Goal: Task Accomplishment & Management: Use online tool/utility

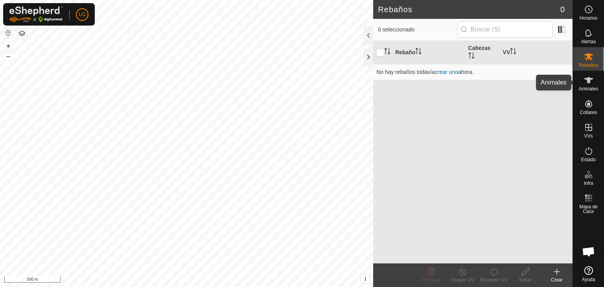
click at [593, 78] on icon at bounding box center [588, 80] width 9 height 9
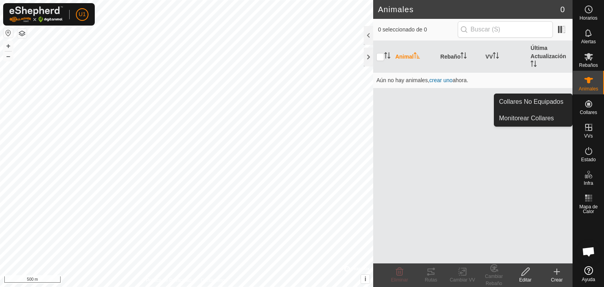
click at [589, 104] on icon at bounding box center [588, 103] width 7 height 7
click at [552, 106] on link "Collares No Equipados" at bounding box center [533, 102] width 78 height 16
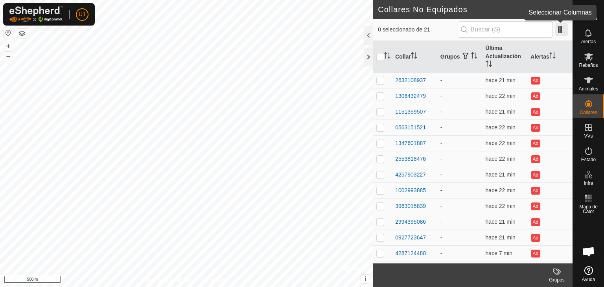
click at [565, 32] on span at bounding box center [561, 29] width 13 height 13
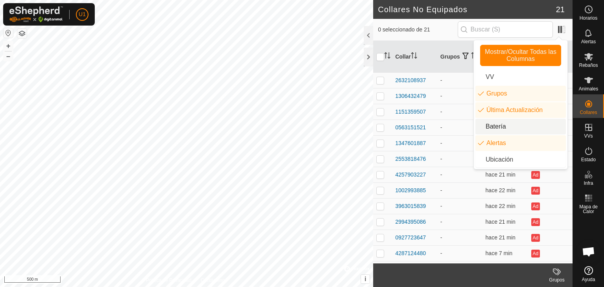
click at [502, 125] on li "Batería" at bounding box center [520, 127] width 90 height 16
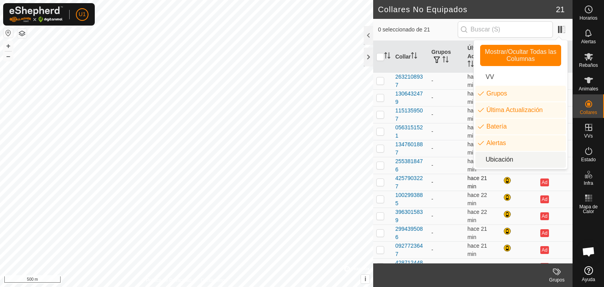
click at [468, 186] on span "hace 21 min" at bounding box center [478, 182] width 20 height 15
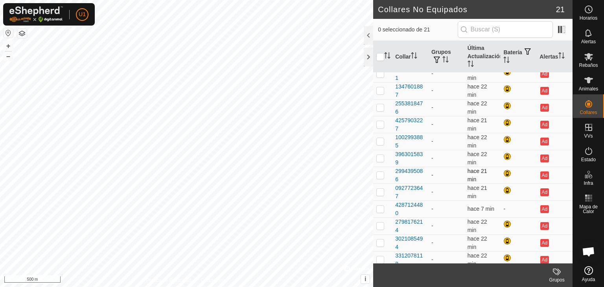
scroll to position [79, 0]
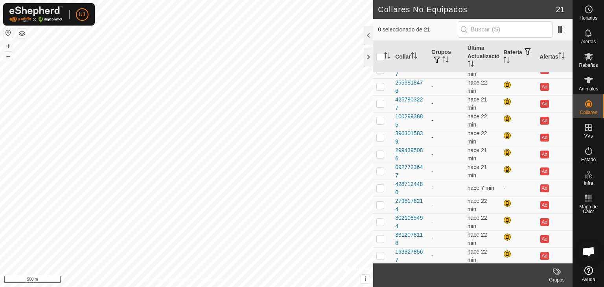
click at [488, 187] on span "hace 7 min" at bounding box center [481, 188] width 27 height 6
click at [584, 83] on icon at bounding box center [588, 80] width 9 height 9
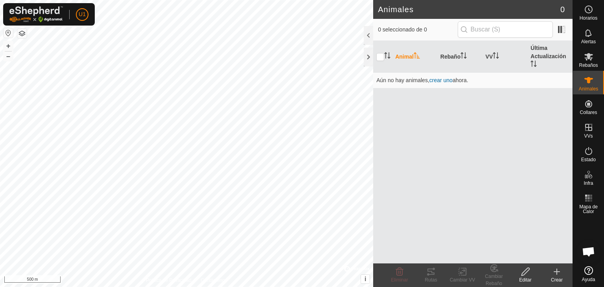
click at [557, 275] on icon at bounding box center [556, 271] width 9 height 9
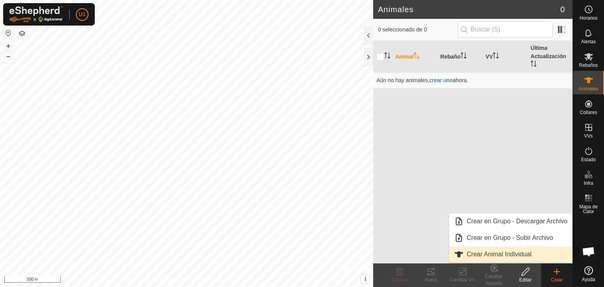
click at [508, 253] on link "Crear Animal Individual" at bounding box center [510, 255] width 123 height 16
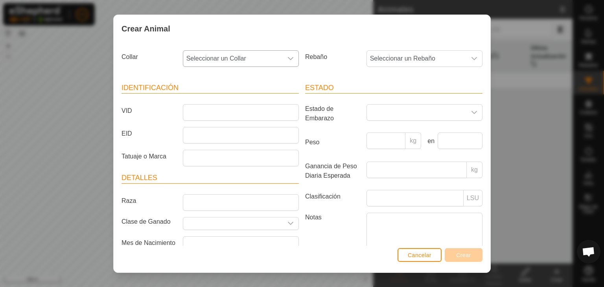
click at [291, 55] on div "dropdown trigger" at bounding box center [291, 59] width 16 height 16
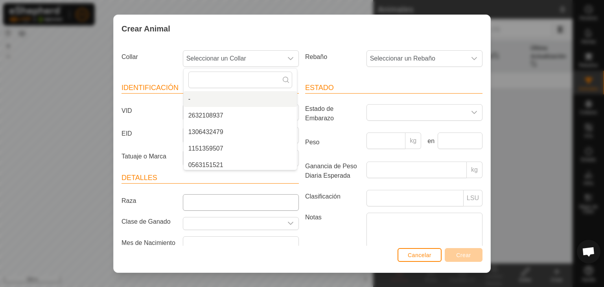
scroll to position [3, 0]
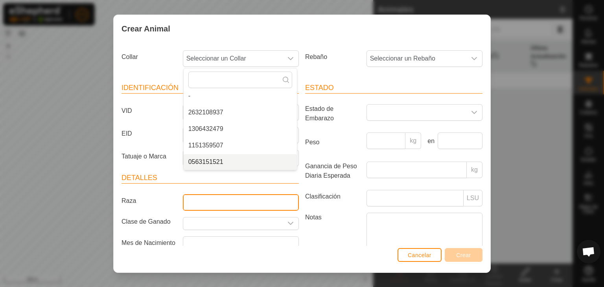
click at [243, 195] on input "Raza" at bounding box center [241, 202] width 116 height 17
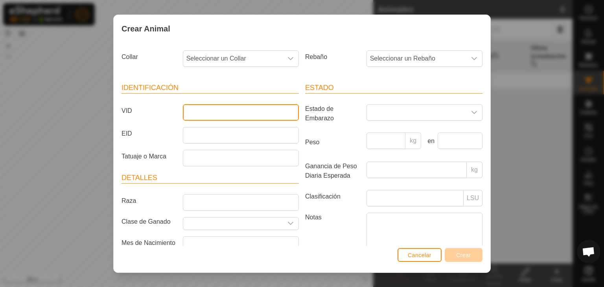
click at [249, 114] on input "VID" at bounding box center [241, 112] width 116 height 17
click at [289, 223] on icon "dropdown trigger" at bounding box center [290, 223] width 6 height 6
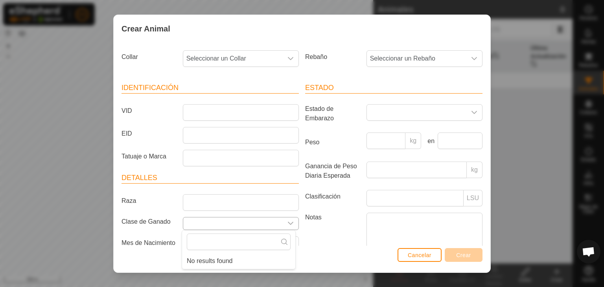
click at [289, 223] on icon "dropdown trigger" at bounding box center [290, 223] width 6 height 6
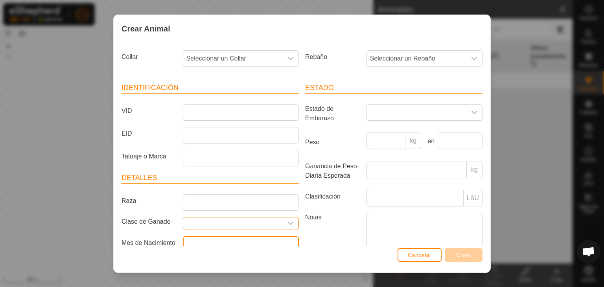
click at [221, 242] on input "text" at bounding box center [241, 244] width 116 height 17
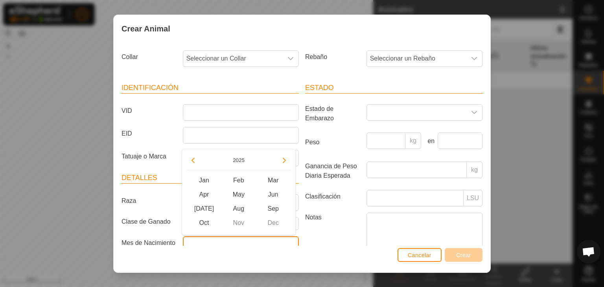
click at [221, 242] on input "text" at bounding box center [241, 244] width 116 height 17
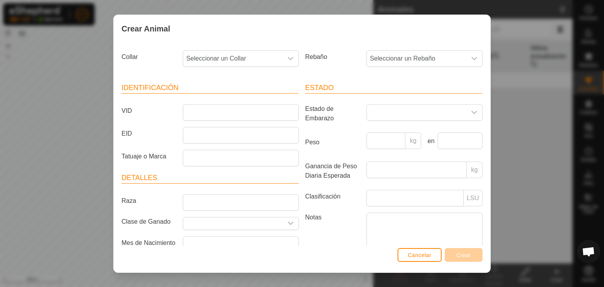
click at [324, 237] on label "Notas" at bounding box center [332, 235] width 61 height 44
click at [367, 237] on textarea "Notas" at bounding box center [425, 235] width 116 height 45
click at [554, 143] on div "Crear Animal Collar Seleccionar un Collar Rebaño Seleccionar un Rebaño Identifi…" at bounding box center [302, 143] width 604 height 287
click at [428, 255] on span "Cancelar" at bounding box center [420, 255] width 24 height 6
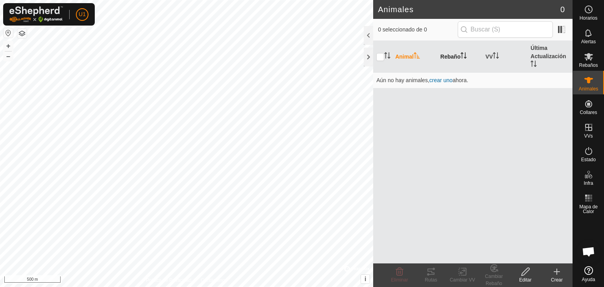
click at [457, 59] on th "Rebaño" at bounding box center [459, 57] width 45 height 32
click at [490, 59] on th "VV" at bounding box center [505, 57] width 45 height 32
click at [549, 57] on th "Última Actualización" at bounding box center [549, 57] width 45 height 32
click at [418, 58] on icon "Activar para ordenar" at bounding box center [417, 55] width 6 height 6
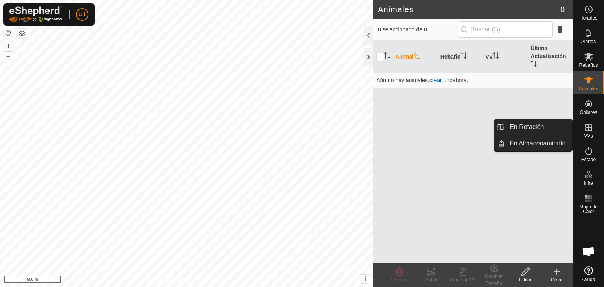
click at [591, 121] on es-virtualpaddocks-svg-icon at bounding box center [589, 127] width 14 height 13
click at [591, 133] on es-virtualpaddocks-svg-icon at bounding box center [589, 127] width 14 height 13
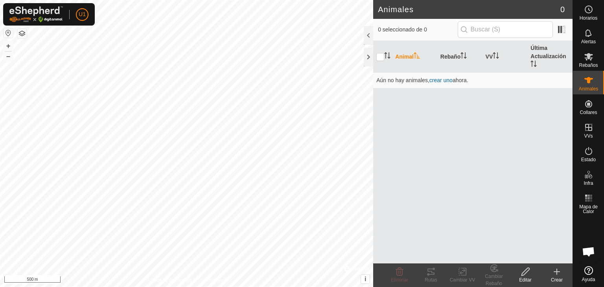
click at [559, 275] on icon at bounding box center [556, 271] width 9 height 9
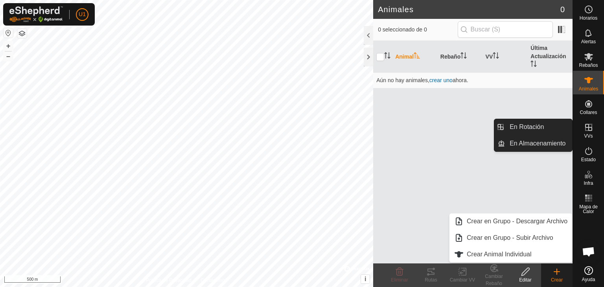
click at [591, 127] on icon at bounding box center [588, 127] width 9 height 9
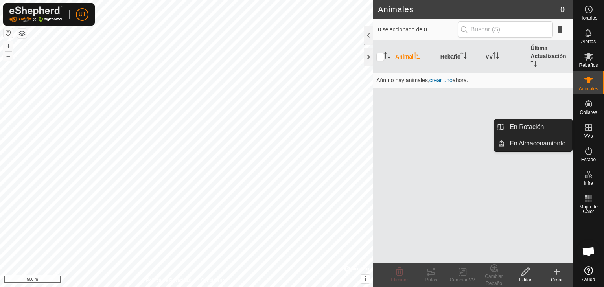
drag, startPoint x: 584, startPoint y: 125, endPoint x: 589, endPoint y: 127, distance: 6.0
click at [584, 125] on icon at bounding box center [588, 127] width 9 height 9
click at [590, 128] on icon at bounding box center [588, 127] width 7 height 7
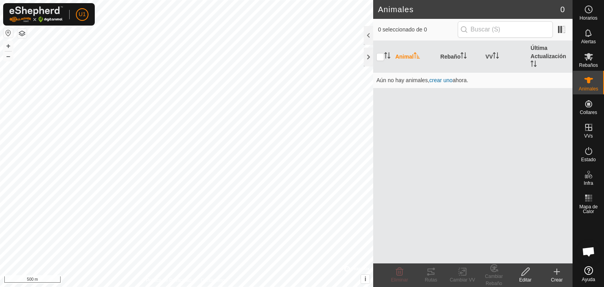
click at [354, 266] on div at bounding box center [357, 269] width 26 height 8
click at [585, 43] on span "Alertas" at bounding box center [588, 41] width 15 height 5
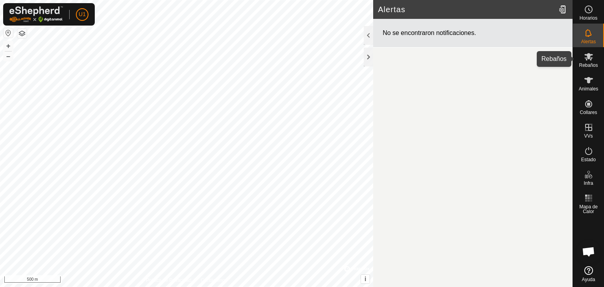
click at [589, 60] on icon at bounding box center [588, 56] width 9 height 9
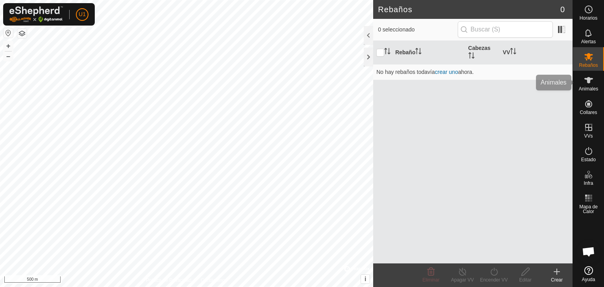
click at [591, 77] on icon at bounding box center [588, 80] width 9 height 9
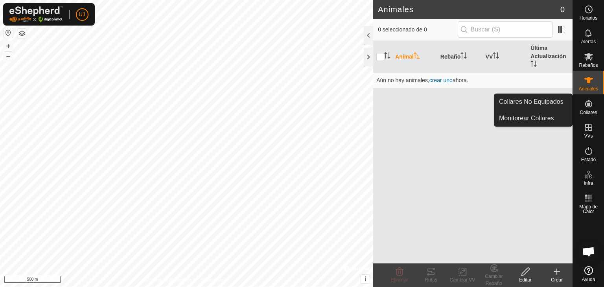
click at [593, 107] on es-neckbands-svg-icon at bounding box center [589, 104] width 14 height 13
click at [591, 109] on es-neckbands-svg-icon at bounding box center [589, 104] width 14 height 13
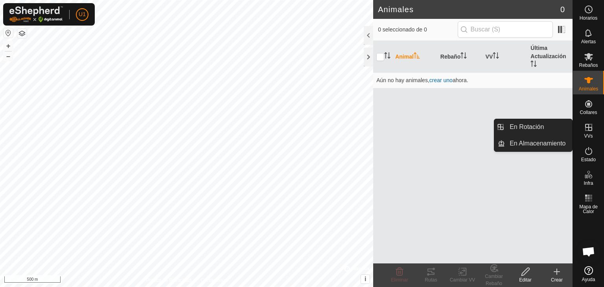
click at [587, 127] on icon at bounding box center [588, 127] width 7 height 7
click at [556, 131] on link "En Rotación" at bounding box center [538, 127] width 67 height 16
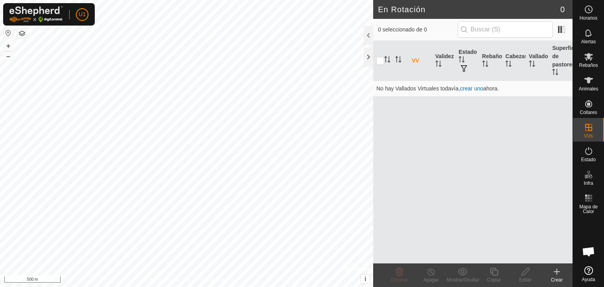
click at [558, 268] on icon at bounding box center [556, 271] width 9 height 9
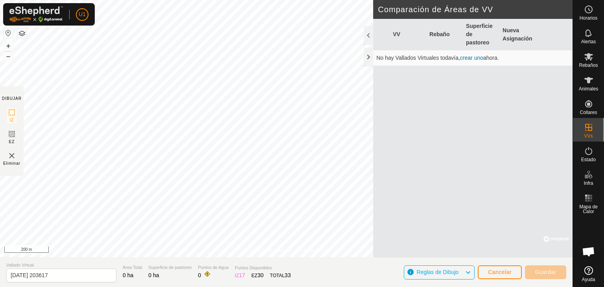
click at [10, 161] on span "Eliminar" at bounding box center [11, 163] width 17 height 6
click at [13, 155] on img at bounding box center [11, 155] width 9 height 9
click at [11, 156] on img at bounding box center [11, 155] width 9 height 9
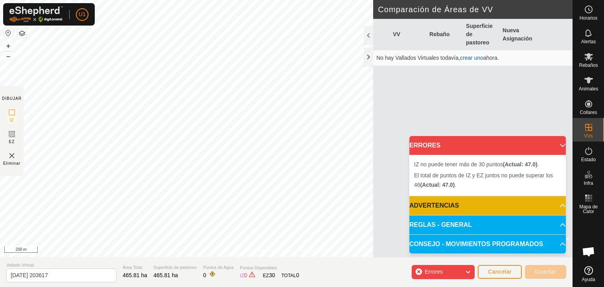
click at [23, 173] on div "Política de Privacidad Contáctenos + – ⇧ i © Mapbox , © OpenStreetMap , Improve…" at bounding box center [286, 143] width 573 height 287
click at [206, 0] on html "U1 Horarios Alertas Rebaños Animales Collares VVs Estado Infra Mapa de Calor Ay…" at bounding box center [302, 143] width 604 height 287
click at [200, 0] on html "U1 Horarios Alertas Rebaños Animales Collares VVs Estado Infra Mapa de Calor Ay…" at bounding box center [302, 143] width 604 height 287
click at [219, 287] on html "U1 Horarios Alertas Rebaños Animales Collares VVs Estado Infra Mapa de Calor Ay…" at bounding box center [302, 143] width 604 height 287
click at [227, 260] on div "Política de Privacidad Contáctenos + – ⇧ i © Mapbox , © OpenStreetMap , Improve…" at bounding box center [286, 143] width 573 height 287
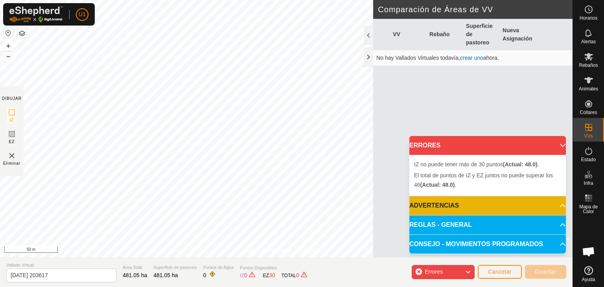
click at [317, 274] on div "Política de Privacidad Contáctenos + – ⇧ i © Mapbox , © OpenStreetMap , Improve…" at bounding box center [286, 143] width 573 height 287
click at [184, 0] on html "U1 Horarios Alertas Rebaños Animales Collares VVs Estado Infra Mapa de Calor Ay…" at bounding box center [302, 143] width 604 height 287
click at [534, 177] on span "El total de puntos de IZ y EZ juntos no puede superar los 46 (Actual: 58.0) ." at bounding box center [483, 180] width 139 height 16
click at [511, 177] on span "El total de puntos de IZ y EZ juntos no puede superar los 46 (Actual: 58.0) ." at bounding box center [483, 180] width 139 height 16
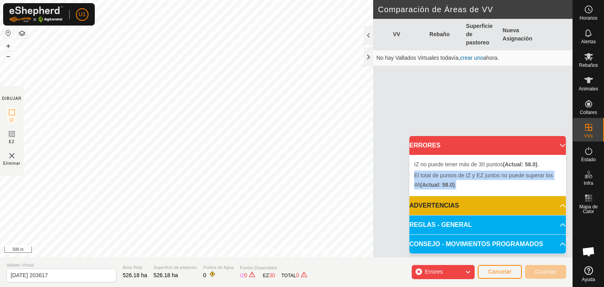
click at [511, 177] on span "El total de puntos de IZ y EZ juntos no puede superar los 46 (Actual: 58.0) ." at bounding box center [483, 180] width 139 height 16
click at [510, 185] on li "El total de puntos de IZ y EZ juntos no puede superar los 46 (Actual: 58.0) ." at bounding box center [487, 180] width 147 height 19
click at [558, 208] on p-accordion-header "ADVERTENCIAS" at bounding box center [487, 205] width 157 height 19
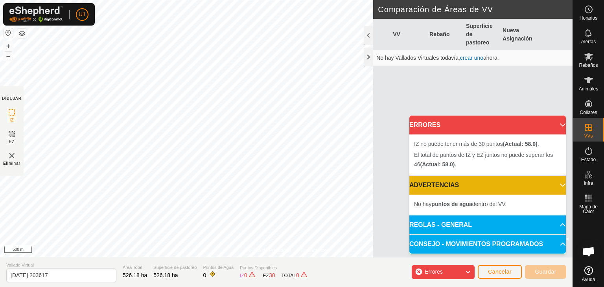
click at [558, 223] on p-accordion-header "REGLAS - GENERAL" at bounding box center [487, 225] width 157 height 19
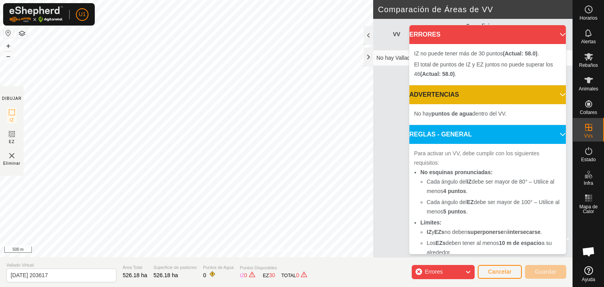
scroll to position [111, 0]
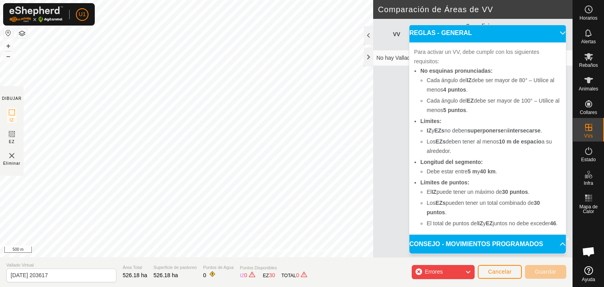
click at [554, 241] on p-accordion-header "CONSEJO - MOVIMIENTOS PROGRAMADOS" at bounding box center [487, 244] width 157 height 19
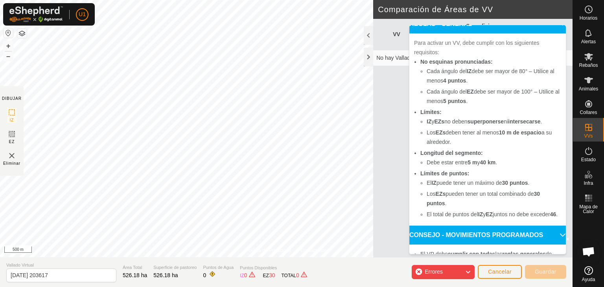
click at [554, 241] on p-accordion-header "CONSEJO - MOVIMIENTOS PROGRAMADOS" at bounding box center [487, 235] width 157 height 19
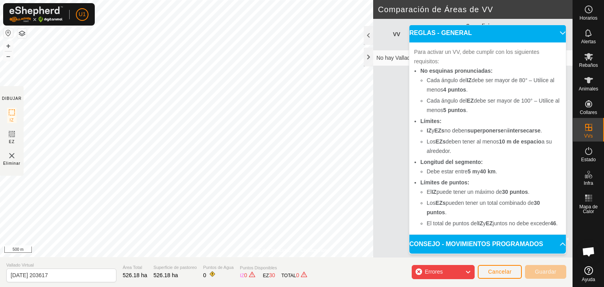
click at [554, 241] on p-accordion-header "CONSEJO - MOVIMIENTOS PROGRAMADOS" at bounding box center [487, 244] width 157 height 19
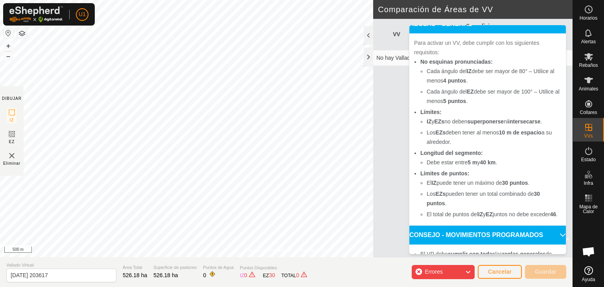
click at [554, 241] on p-accordion-header "CONSEJO - MOVIMIENTOS PROGRAMADOS" at bounding box center [487, 235] width 157 height 19
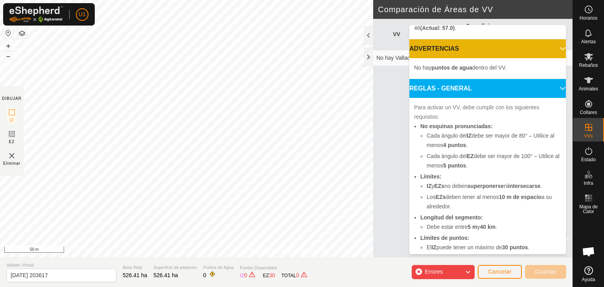
scroll to position [0, 0]
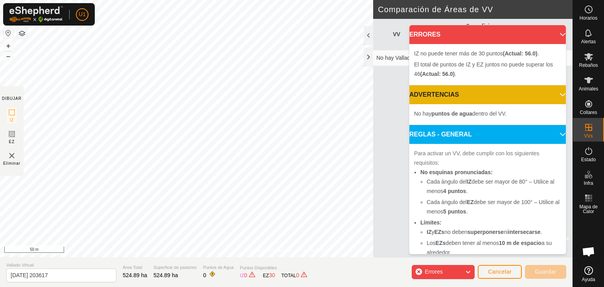
click at [377, 213] on div "Política de Privacidad Contáctenos + – ⇧ i © Mapbox , © OpenStreetMap , Improve…" at bounding box center [286, 143] width 573 height 287
click at [280, 0] on html "U1 Horarios Alertas Rebaños Animales Collares VVs Estado Infra Mapa de Calor Ay…" at bounding box center [302, 143] width 604 height 287
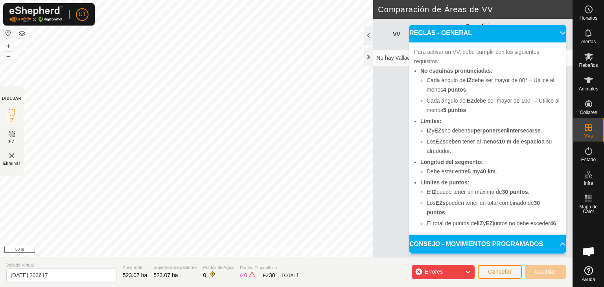
scroll to position [90, 0]
click at [9, 131] on icon at bounding box center [11, 133] width 9 height 9
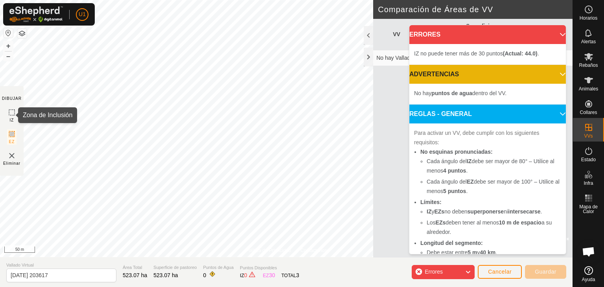
click at [10, 112] on icon at bounding box center [11, 112] width 9 height 9
click at [543, 81] on p-accordion-header "ADVERTENCIAS" at bounding box center [487, 74] width 157 height 19
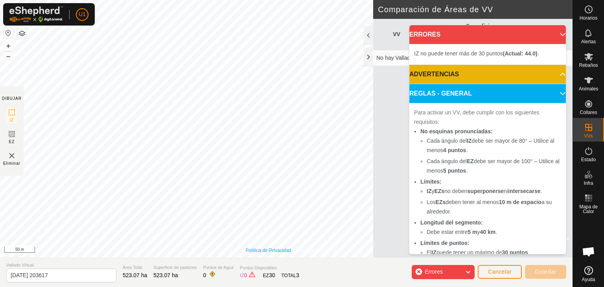
click at [274, 247] on div "Política de Privacidad Contáctenos + – ⇧ i © Mapbox , © OpenStreetMap , Improve…" at bounding box center [286, 128] width 573 height 257
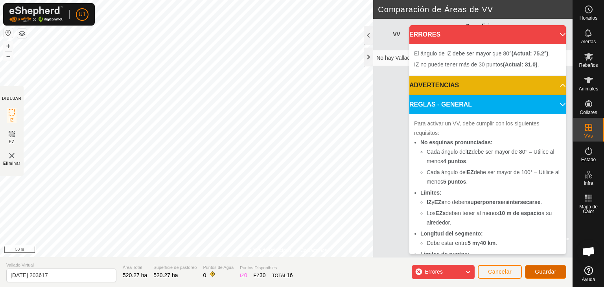
click at [547, 274] on span "Guardar" at bounding box center [546, 272] width 22 height 6
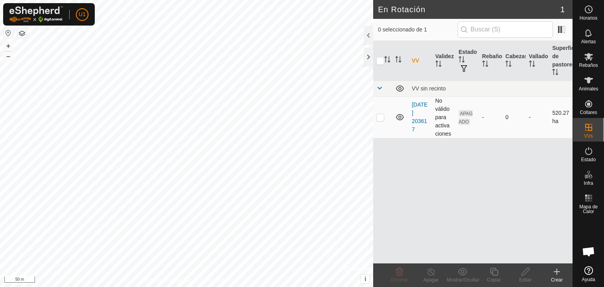
click at [400, 118] on icon at bounding box center [400, 117] width 8 height 6
click at [400, 118] on icon at bounding box center [399, 116] width 9 height 9
click at [410, 129] on td "[DATE] 203617" at bounding box center [421, 117] width 24 height 42
click at [483, 113] on div "-" at bounding box center [490, 117] width 17 height 8
click at [436, 87] on div "VV sin recinto" at bounding box center [491, 88] width 158 height 6
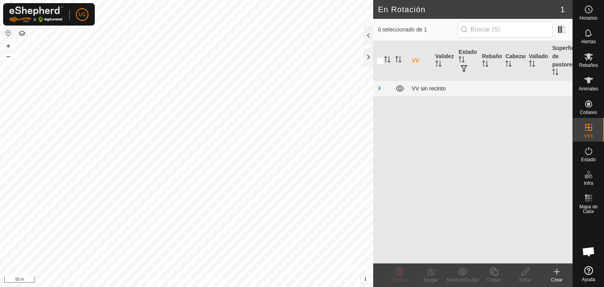
click at [438, 87] on div "VV sin recinto" at bounding box center [491, 88] width 158 height 6
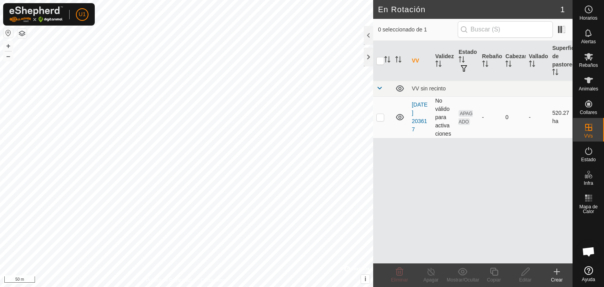
click at [467, 123] on span "APAGADO" at bounding box center [466, 117] width 14 height 15
click at [384, 116] on p-tablecheckbox at bounding box center [380, 117] width 8 height 6
checkbox input "true"
click at [524, 270] on icon at bounding box center [526, 271] width 10 height 9
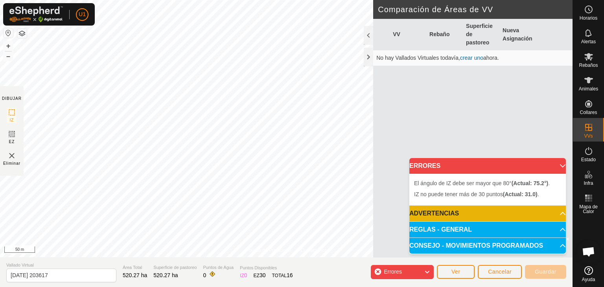
click at [431, 272] on div "Errores" at bounding box center [402, 272] width 63 height 14
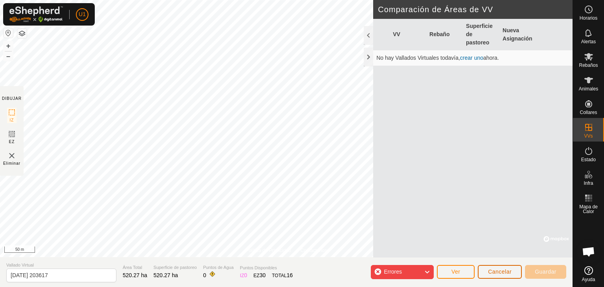
click at [503, 269] on span "Cancelar" at bounding box center [500, 272] width 24 height 6
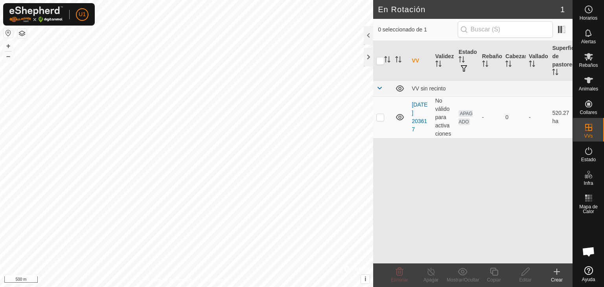
click at [84, 0] on html "U1 Horarios Alertas Rebaños Animales Collares VVs Estado Infra Mapa de Calor Ay…" at bounding box center [302, 143] width 604 height 287
click at [556, 270] on icon at bounding box center [556, 271] width 9 height 9
